Goal: Check status

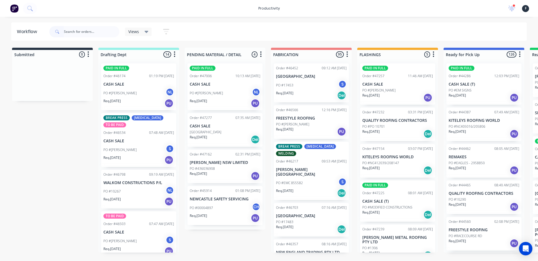
click at [69, 32] on input "text" at bounding box center [92, 31] width 56 height 11
type input "47154"
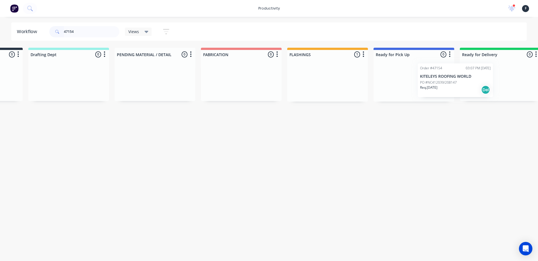
scroll to position [0, 92]
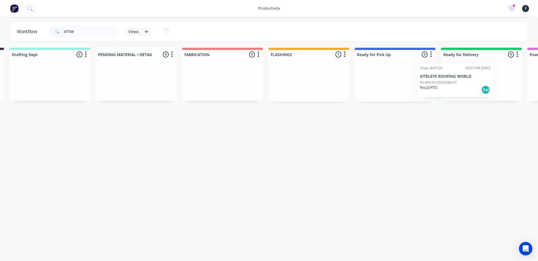
drag, startPoint x: 391, startPoint y: 84, endPoint x: 454, endPoint y: 85, distance: 62.5
click at [454, 85] on div "Submitted 0 Sort By Created date Required date Order number Customer name Most …" at bounding box center [373, 75] width 935 height 54
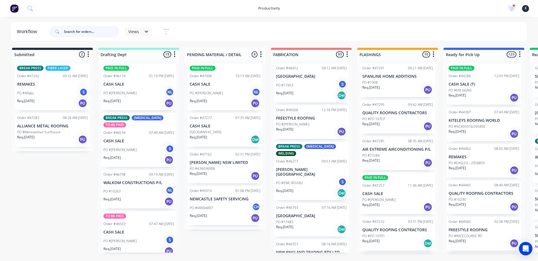
click at [66, 30] on input "text" at bounding box center [92, 31] width 56 height 11
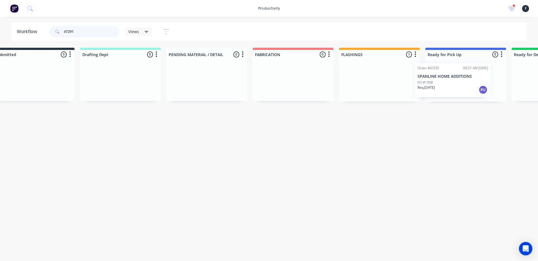
drag, startPoint x: 374, startPoint y: 82, endPoint x: 437, endPoint y: 82, distance: 62.8
click at [437, 82] on div "Submitted 0 Sort By Created date Required date Order number Customer name Most …" at bounding box center [445, 75] width 935 height 54
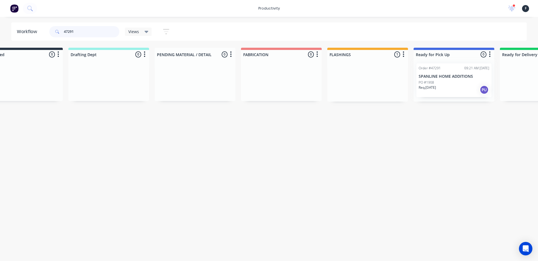
type input "47291"
click at [441, 81] on div at bounding box center [454, 80] width 81 height 43
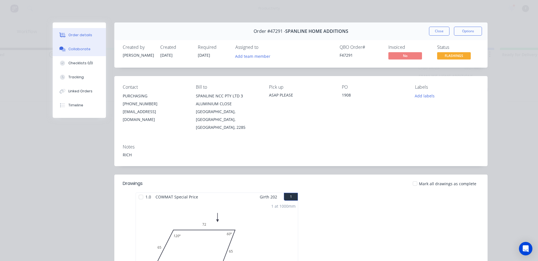
click at [80, 53] on button "Collaborate" at bounding box center [79, 49] width 53 height 14
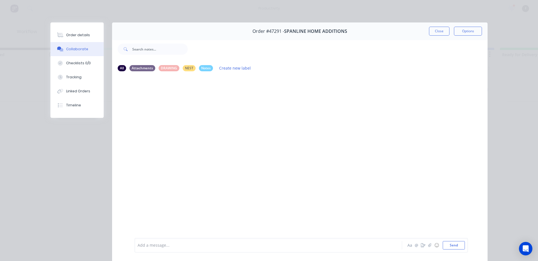
click at [146, 250] on div "Add a message... Aa @ ☺ Send" at bounding box center [302, 245] width 334 height 15
click at [151, 247] on div at bounding box center [260, 245] width 245 height 6
